Goal: Check status

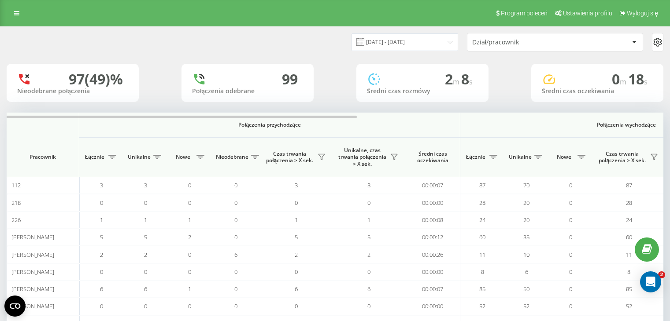
click at [431, 39] on input "[DATE] - [DATE]" at bounding box center [404, 41] width 107 height 17
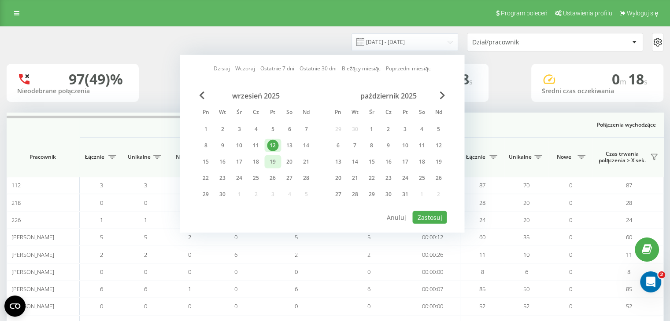
click at [272, 161] on div "19" at bounding box center [272, 161] width 11 height 11
click at [273, 160] on div "19" at bounding box center [272, 161] width 11 height 11
click at [434, 213] on button "Zastosuj" at bounding box center [429, 217] width 34 height 13
type input "[DATE] - [DATE]"
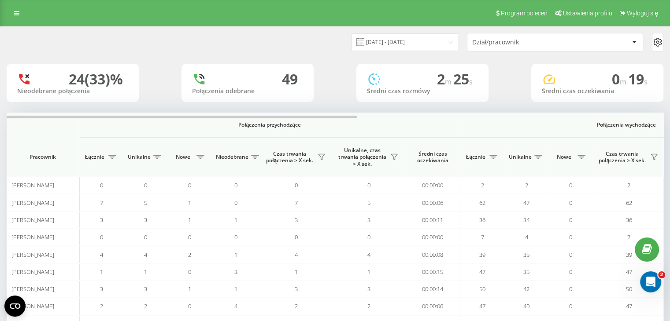
click at [493, 42] on div "Dział/pracownik" at bounding box center [524, 42] width 105 height 7
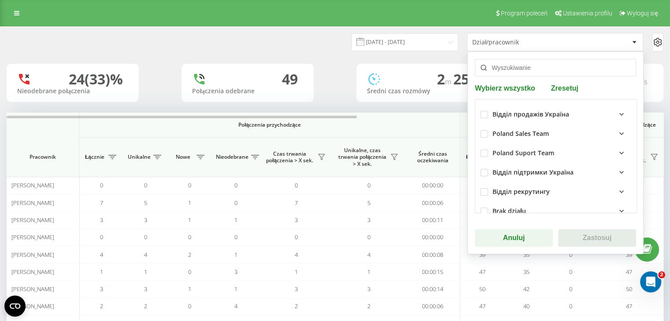
click at [494, 63] on input "text" at bounding box center [555, 68] width 161 height 18
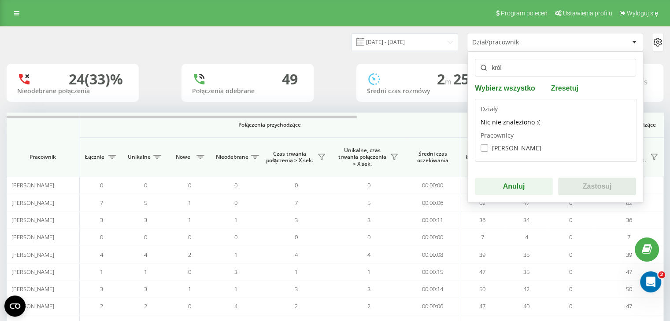
type input "król"
click at [501, 150] on label "[PERSON_NAME]" at bounding box center [510, 147] width 61 height 7
checkbox input "true"
click at [503, 178] on button "Anuluj" at bounding box center [514, 187] width 78 height 18
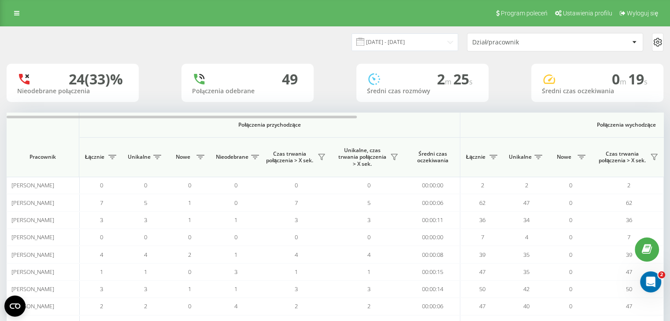
click at [518, 44] on div "Dział/pracownik" at bounding box center [524, 42] width 105 height 7
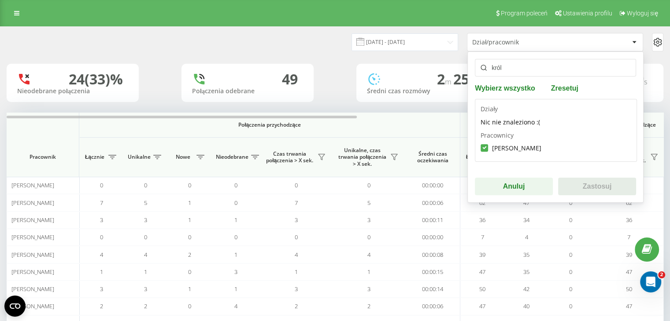
click at [494, 147] on label "[PERSON_NAME]" at bounding box center [510, 147] width 61 height 7
click at [576, 187] on button "Zastosuj" at bounding box center [597, 187] width 78 height 18
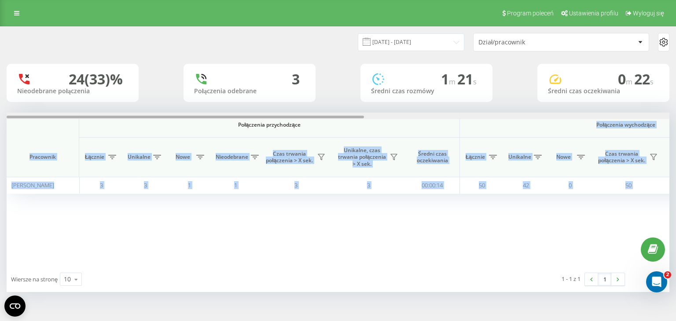
click at [319, 118] on div "Połączenia przychodzące Połączenia wychodzące Wszystkie połączenia Pracownik Łą…" at bounding box center [338, 190] width 663 height 154
click at [321, 118] on div at bounding box center [185, 117] width 357 height 3
click at [390, 138] on th "Unikalne, czas trwania połączenia > X sek." at bounding box center [368, 158] width 73 height 40
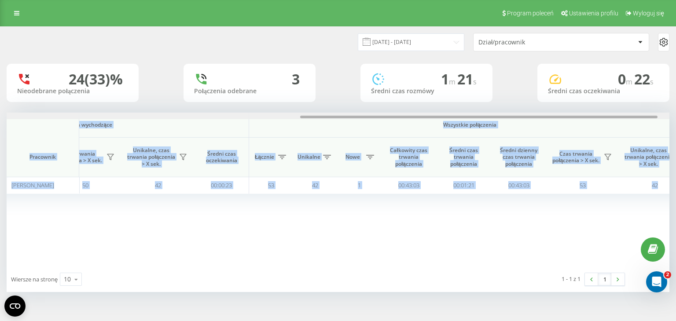
drag, startPoint x: 391, startPoint y: 122, endPoint x: 634, endPoint y: 131, distance: 242.7
click at [634, 131] on div "Połączenia przychodzące Połączenia wychodzące Wszystkie połączenia Pracownik Łą…" at bounding box center [338, 190] width 663 height 154
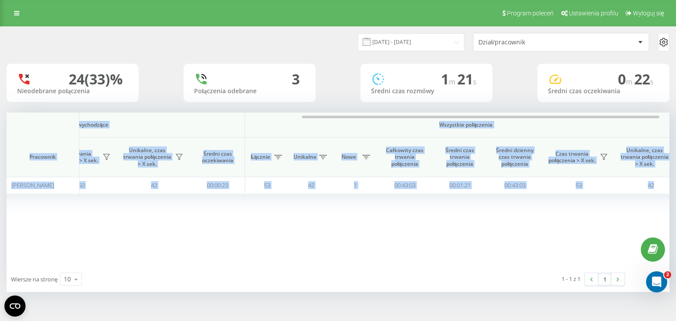
click at [464, 217] on div "Połączenia przychodzące Połączenia wychodzące Wszystkie połączenia Pracownik Łą…" at bounding box center [338, 190] width 663 height 154
